Goal: Information Seeking & Learning: Learn about a topic

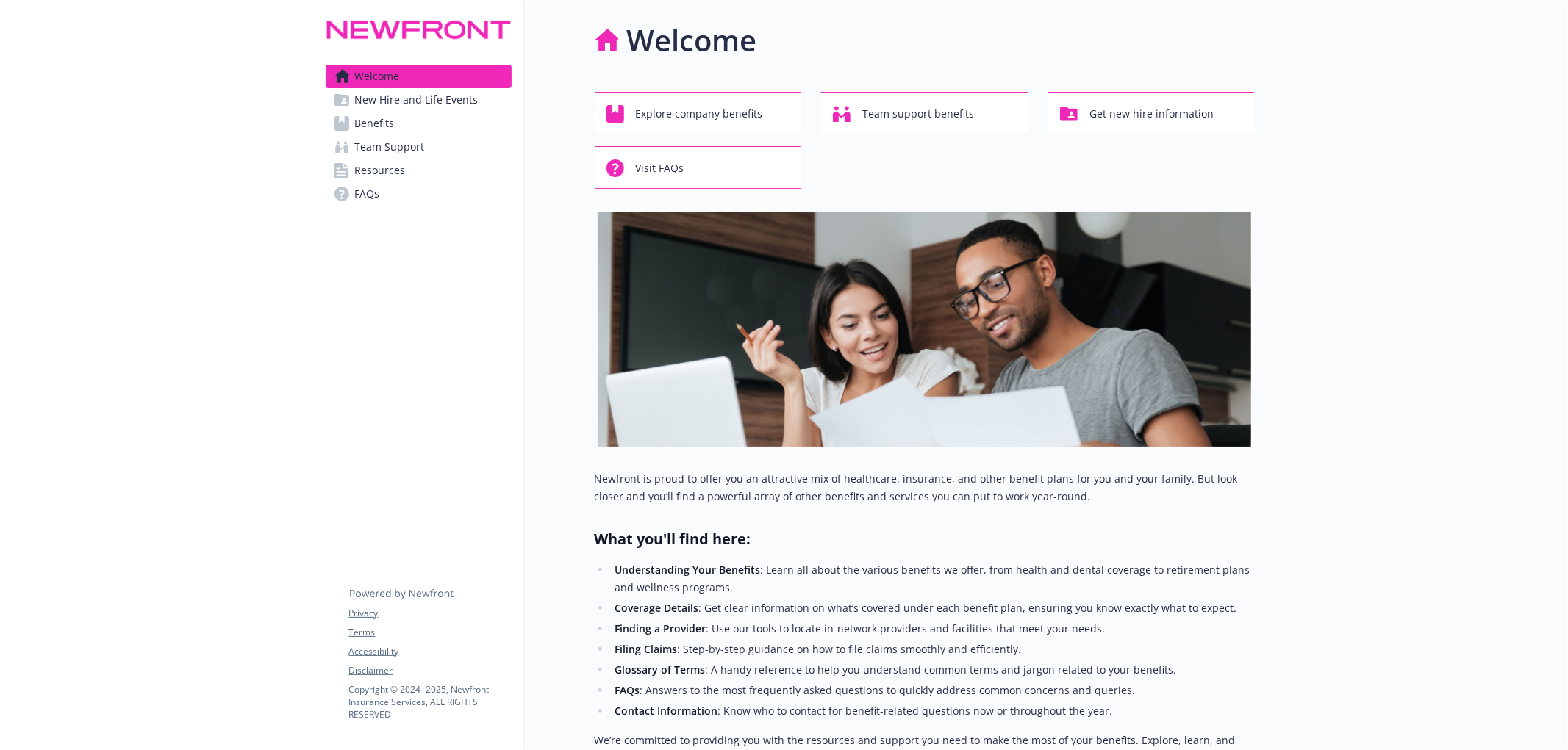
click at [394, 121] on span "Benefits" at bounding box center [375, 123] width 40 height 24
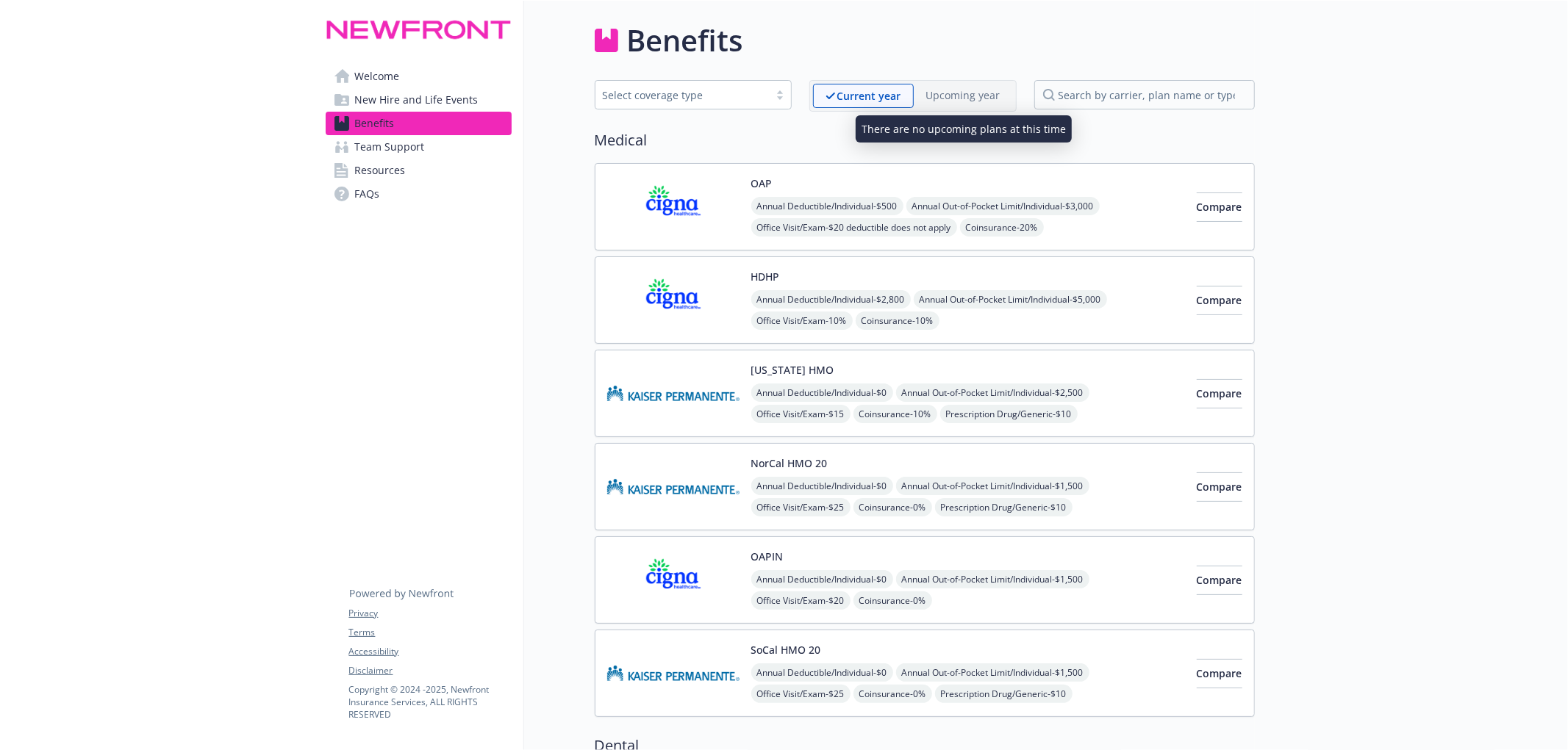
click at [972, 90] on p "Upcoming year" at bounding box center [963, 95] width 74 height 15
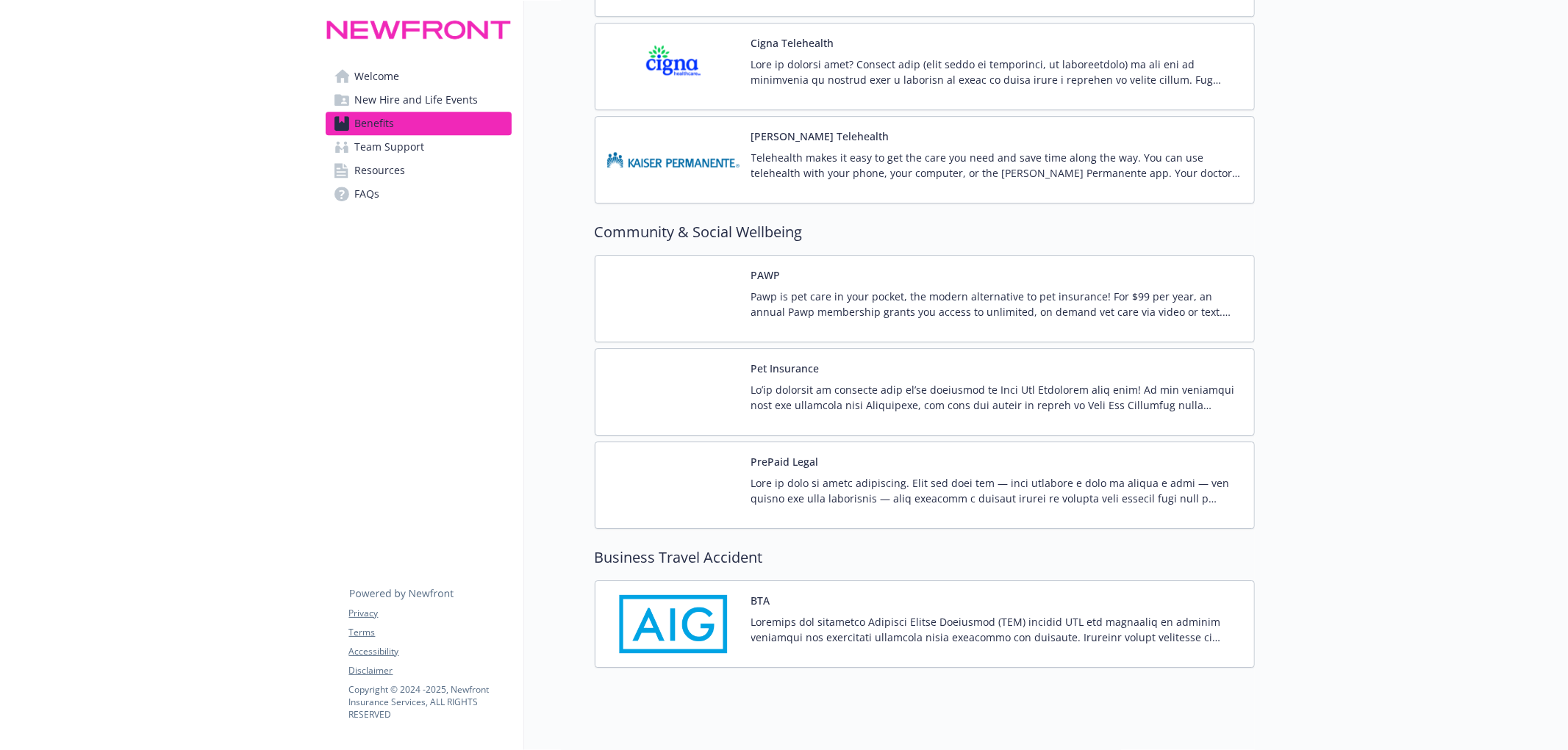
scroll to position [3854, 0]
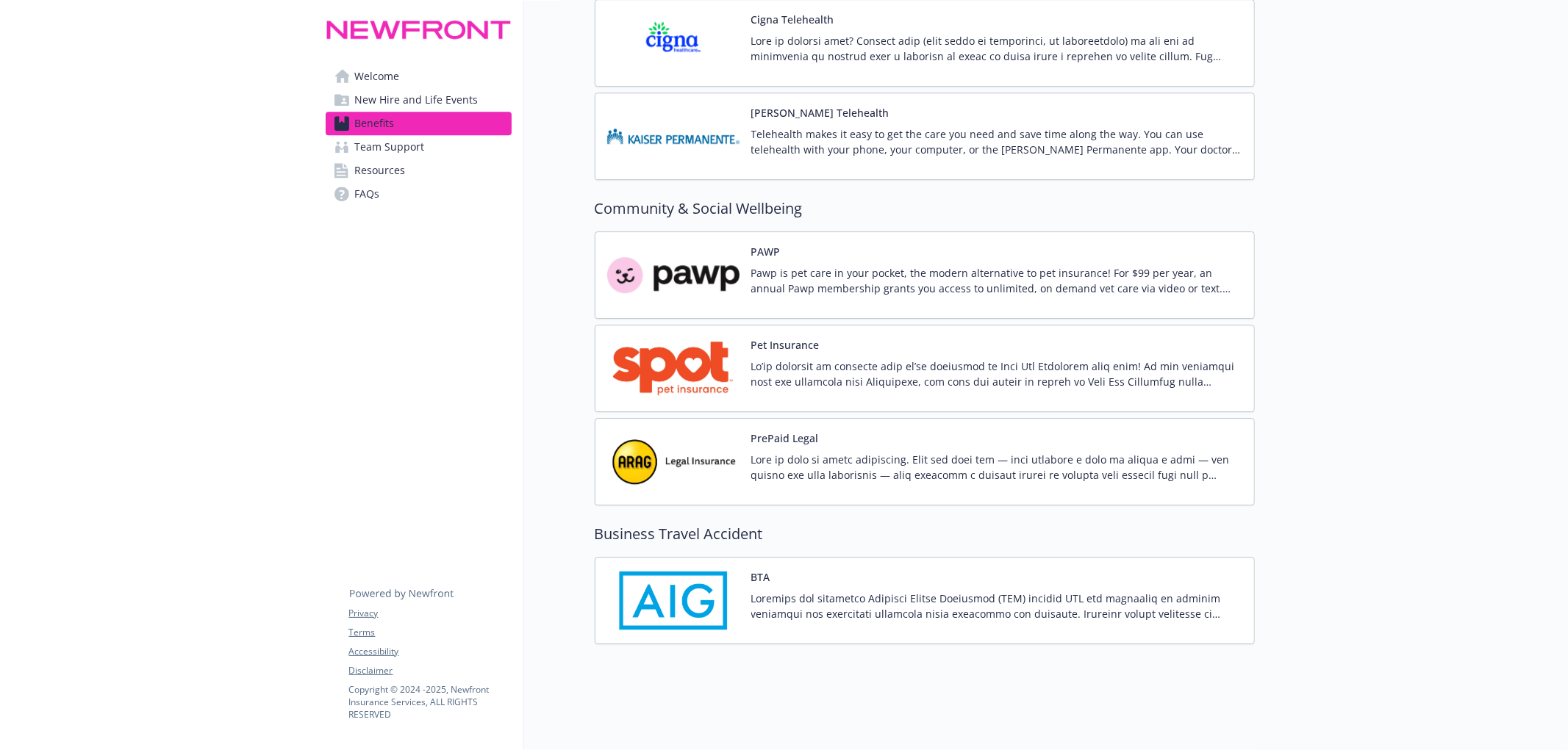
click at [747, 456] on div "PrePaid Legal" at bounding box center [924, 462] width 635 height 62
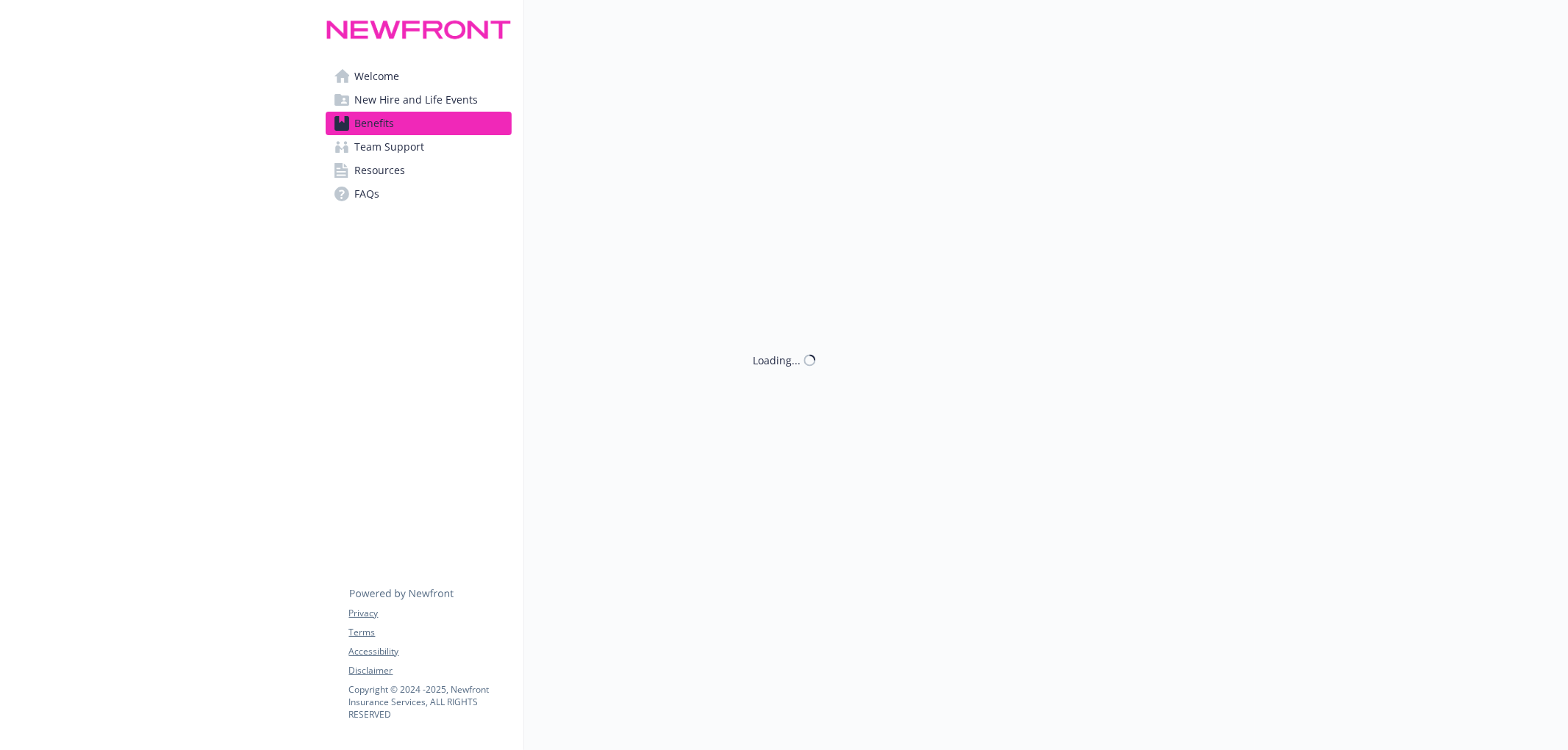
scroll to position [3854, 0]
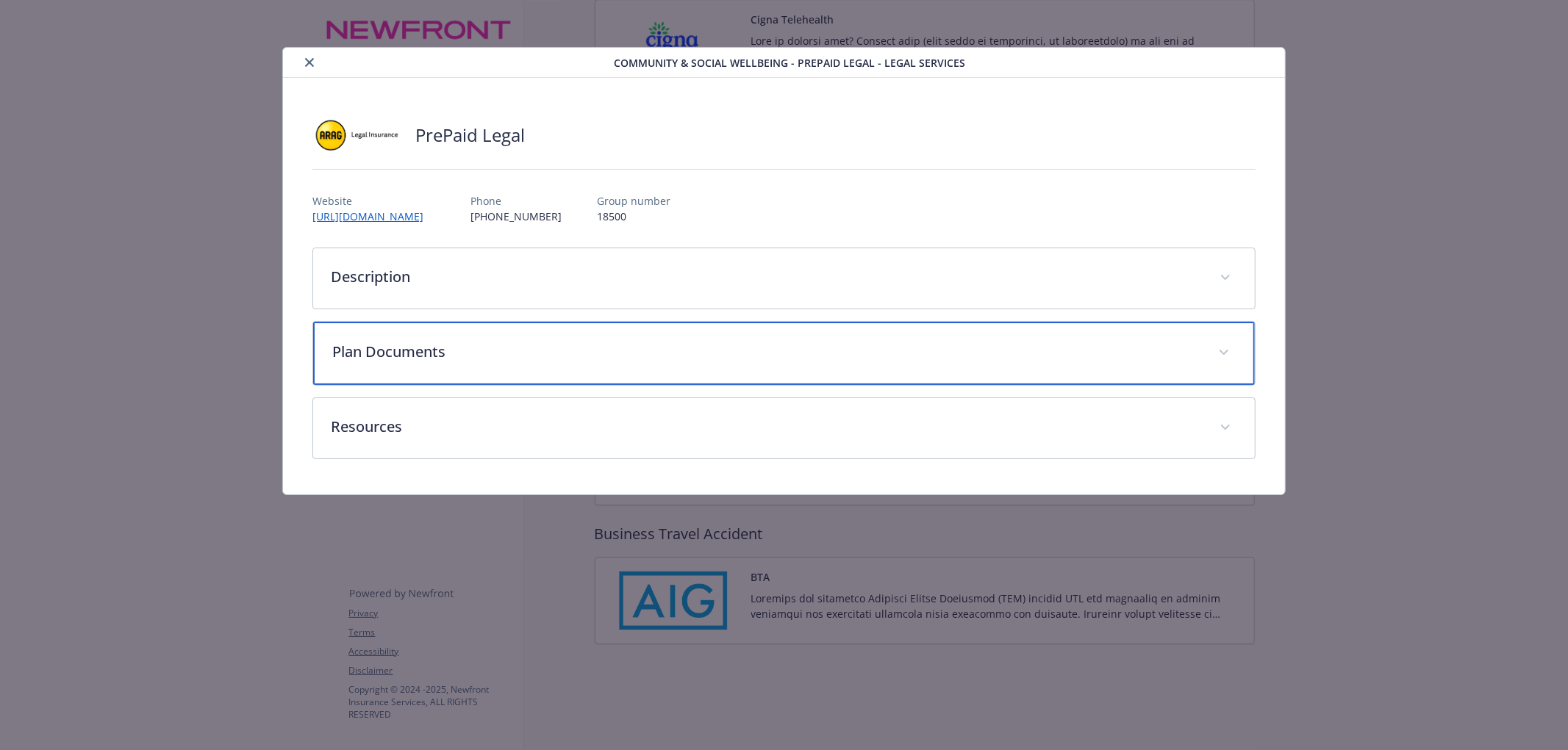
click at [461, 357] on p "Plan Documents" at bounding box center [766, 351] width 869 height 22
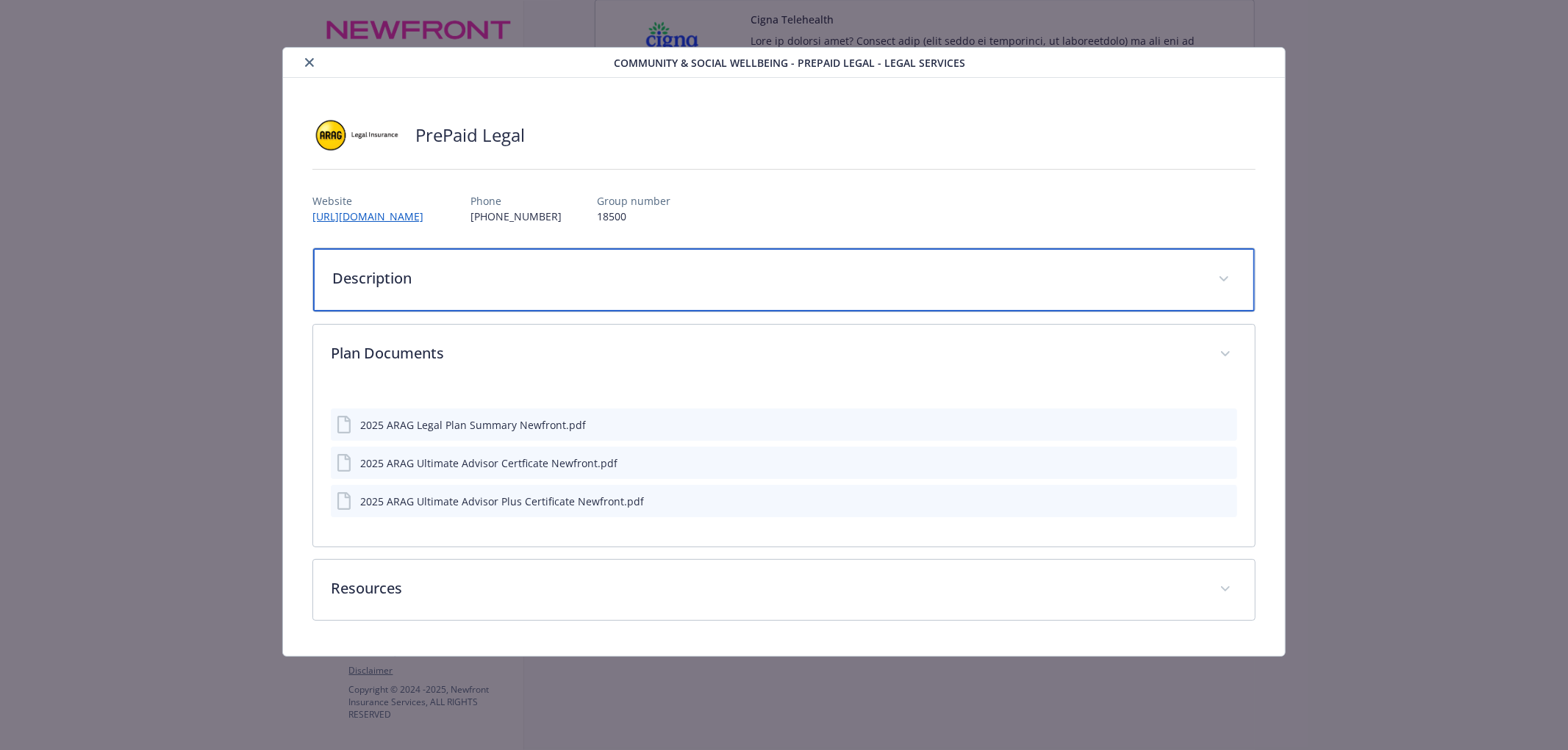
click at [469, 260] on div "Description" at bounding box center [784, 280] width 942 height 63
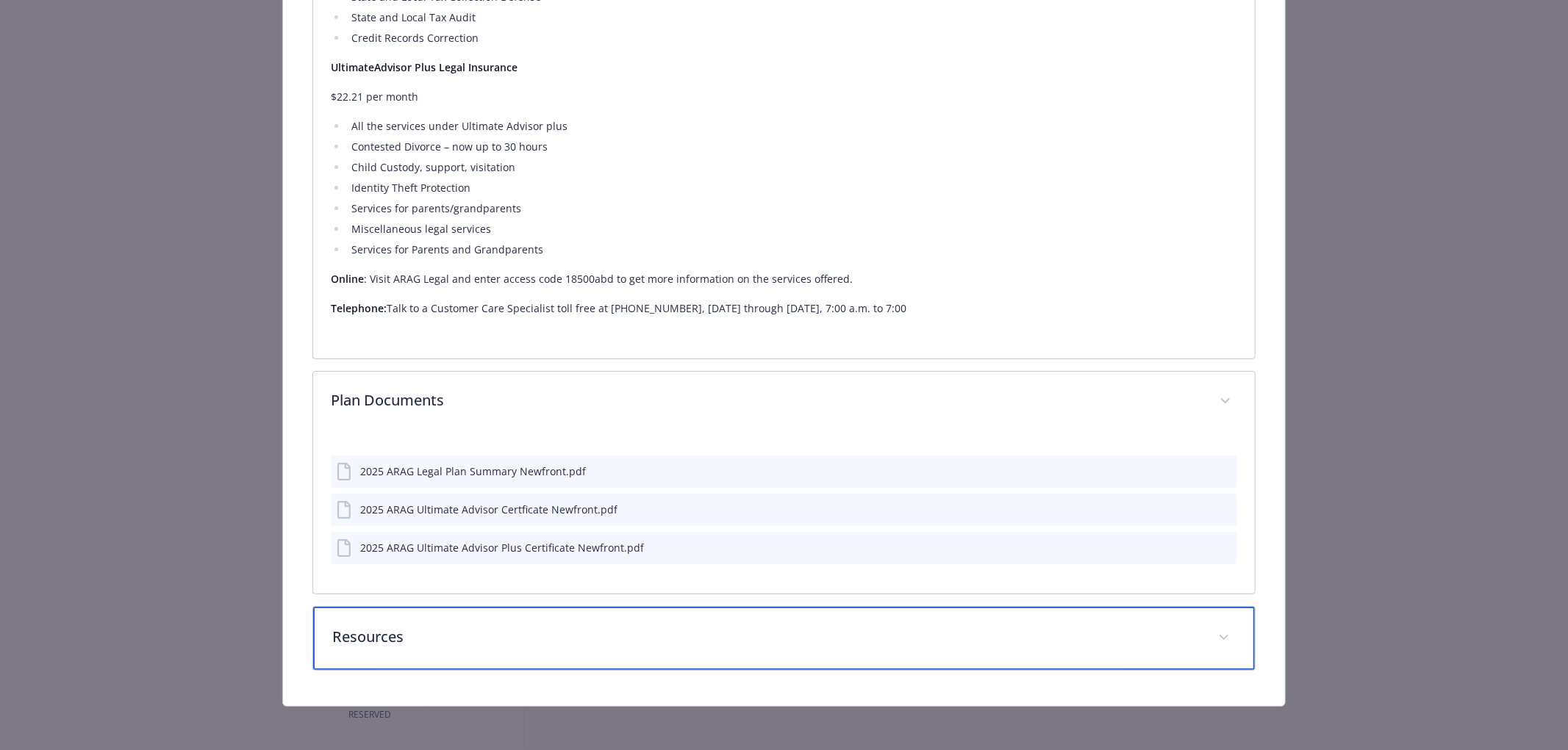
click at [493, 626] on p "Resources" at bounding box center [766, 636] width 869 height 22
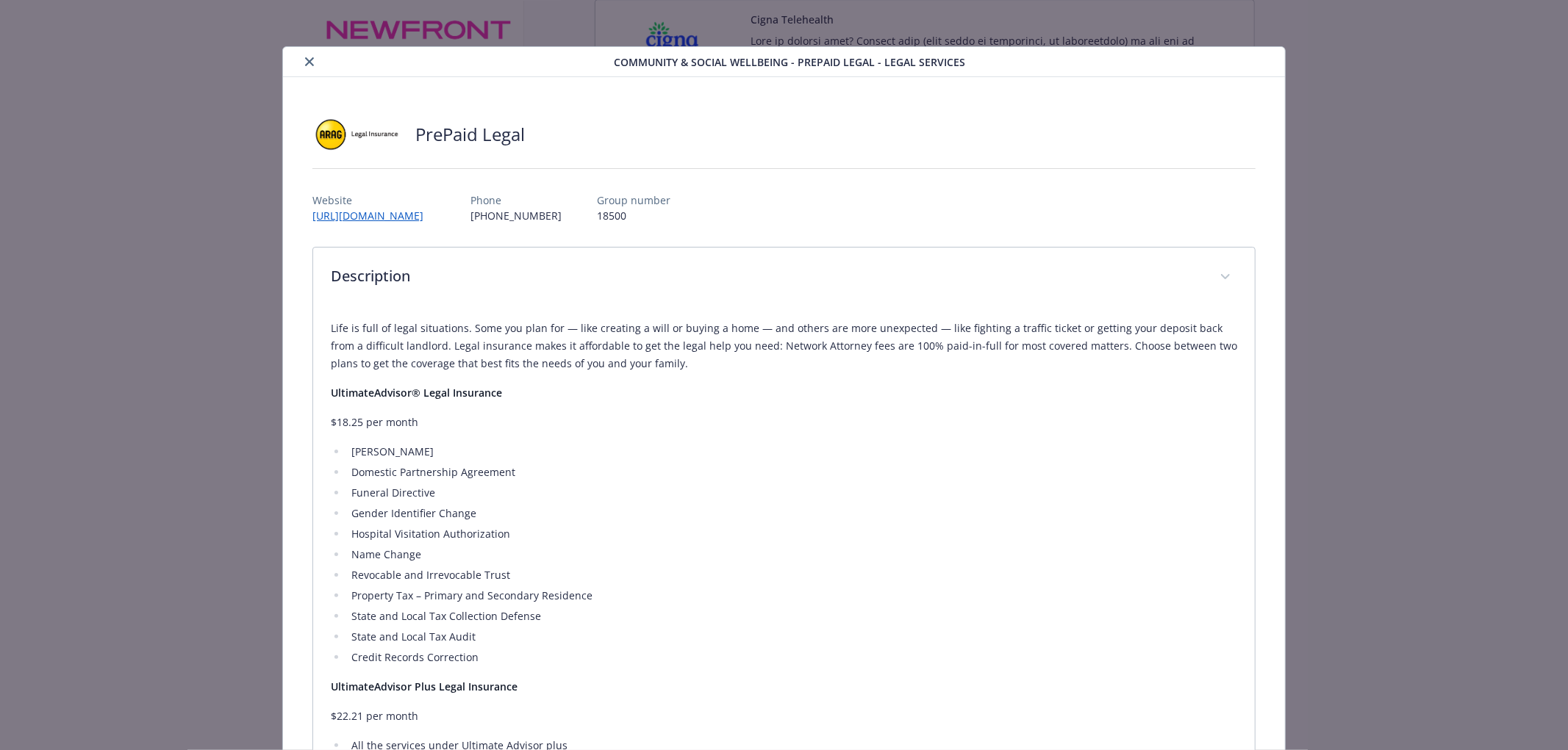
scroll to position [0, 0]
click at [435, 222] on link "[URL][DOMAIN_NAME]" at bounding box center [375, 216] width 126 height 17
